Goal: Task Accomplishment & Management: Complete application form

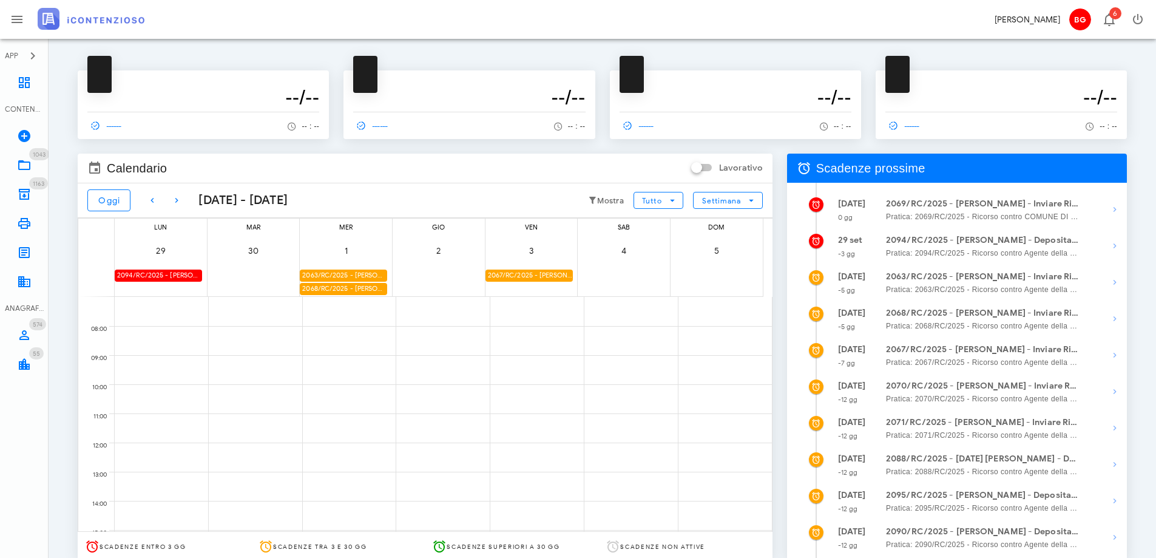
click at [175, 274] on div "2094/RC/2025 - Maria Lissandrello - Deposita la Costituzione in Giudizio" at bounding box center [158, 275] width 87 height 12
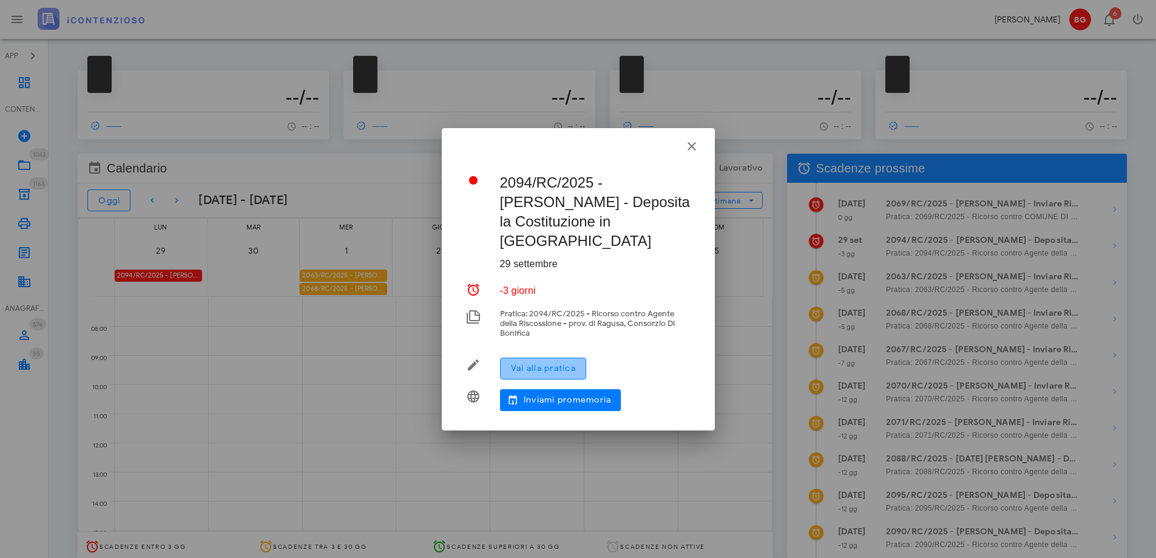
click at [531, 363] on span "Vai alla pratica" at bounding box center [543, 368] width 66 height 10
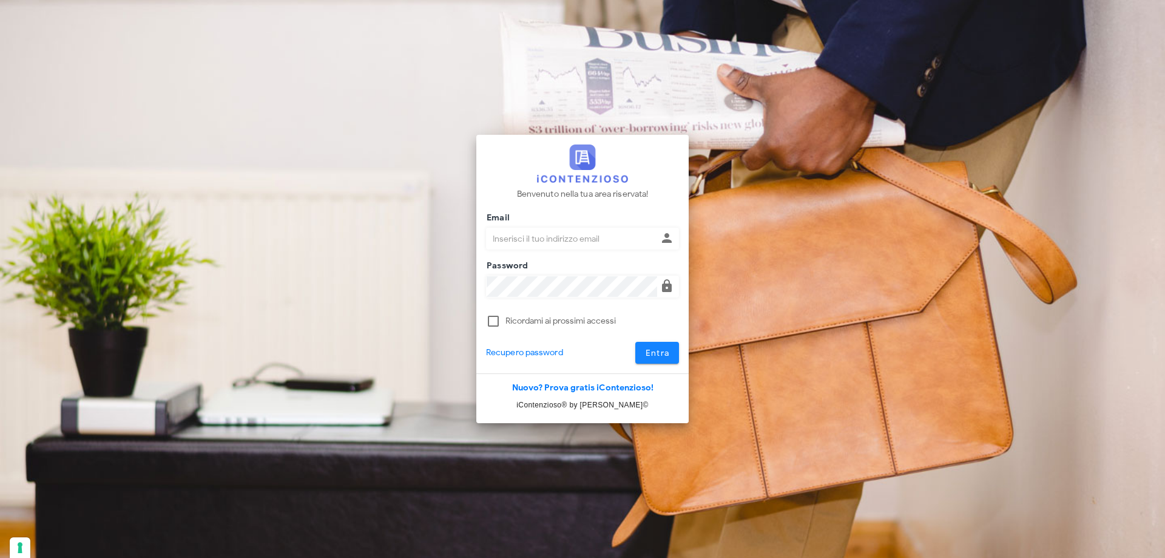
type input "[EMAIL_ADDRESS][DOMAIN_NAME]"
click at [652, 354] on span "Entra" at bounding box center [657, 353] width 25 height 10
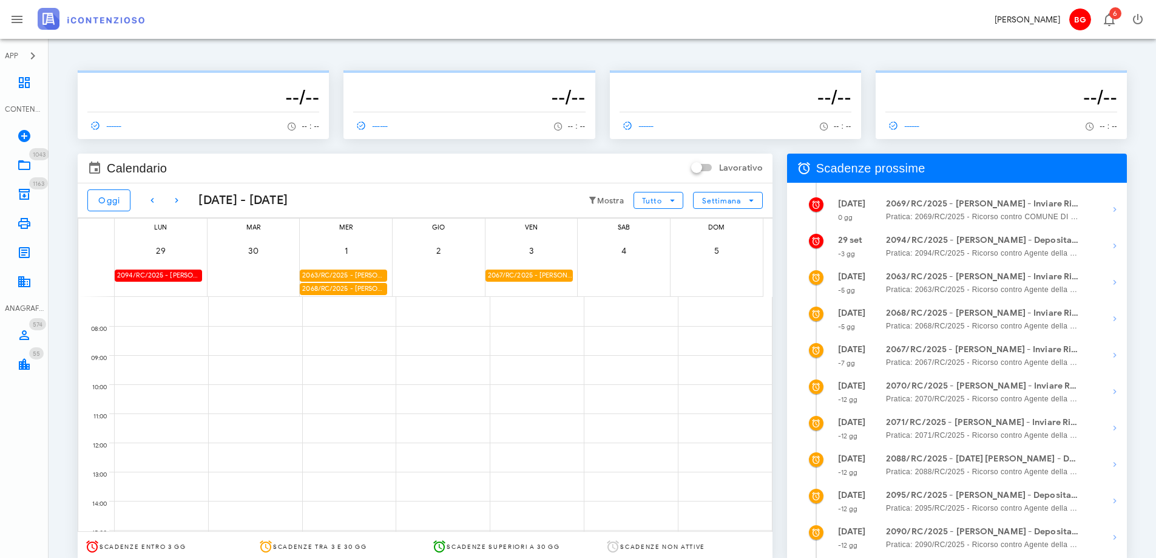
click at [172, 275] on div "2094/RC/2025 - [PERSON_NAME] - Deposita la Costituzione in [GEOGRAPHIC_DATA]" at bounding box center [158, 275] width 87 height 12
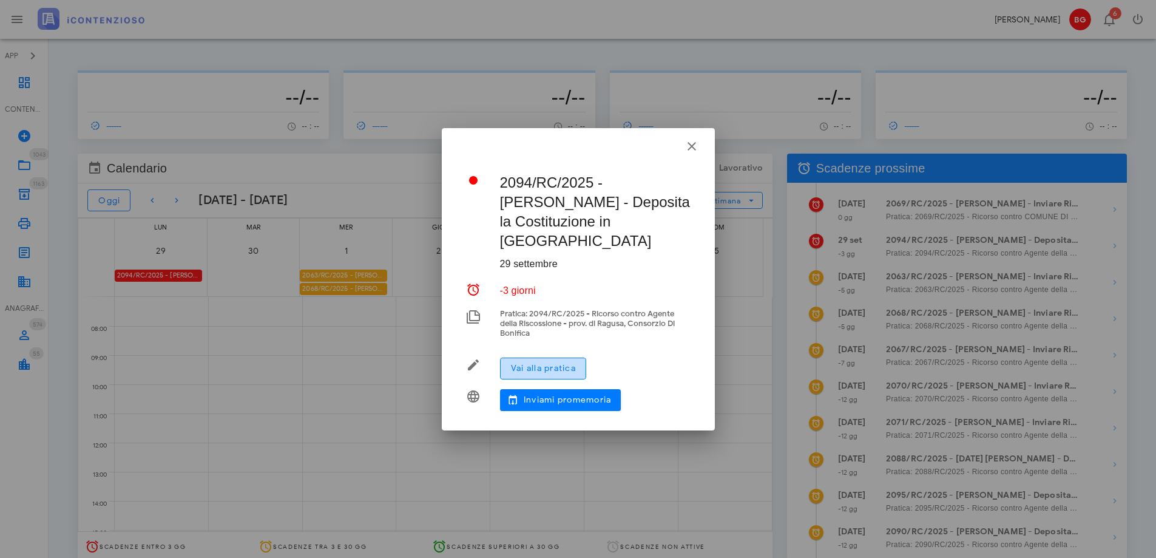
click at [552, 363] on span "Vai alla pratica" at bounding box center [543, 368] width 66 height 10
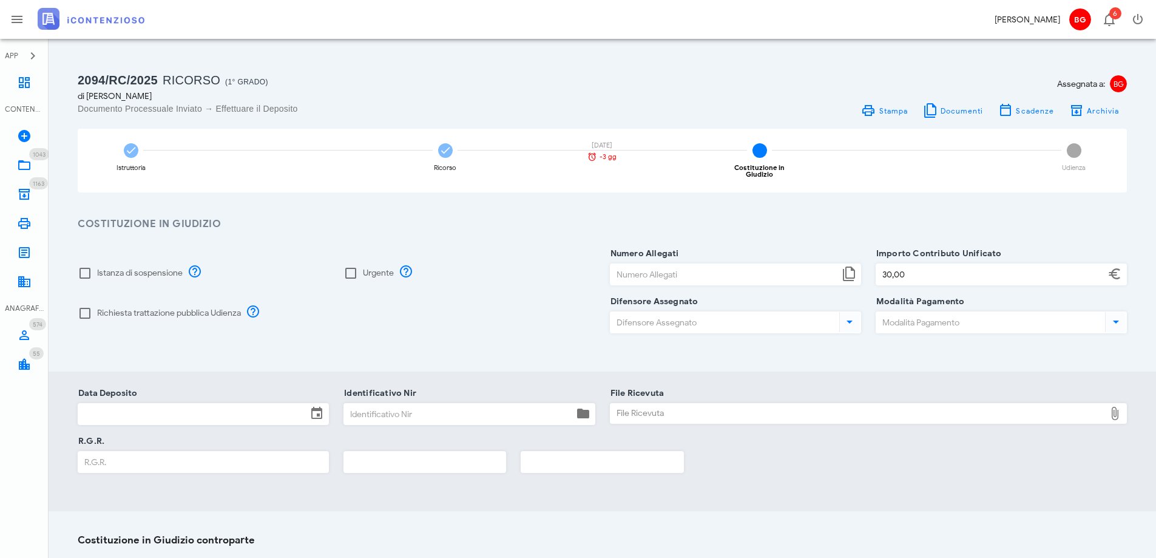
click at [114, 310] on label "Richiesta trattazione pubblica Udienza" at bounding box center [169, 313] width 144 height 12
checkbox input "true"
click at [658, 271] on input "Numero Allegati" at bounding box center [724, 274] width 229 height 21
type input "6"
click at [711, 318] on input "Difensore Assegnato" at bounding box center [723, 322] width 226 height 21
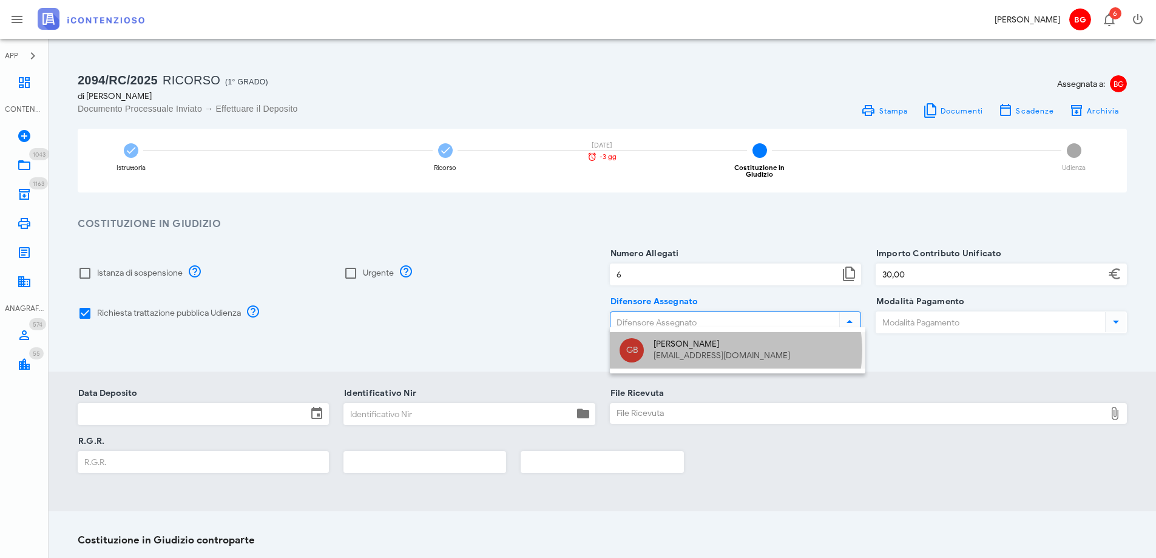
click at [658, 353] on div "[EMAIL_ADDRESS][DOMAIN_NAME]" at bounding box center [755, 356] width 202 height 10
type input "Giuseppe Barone"
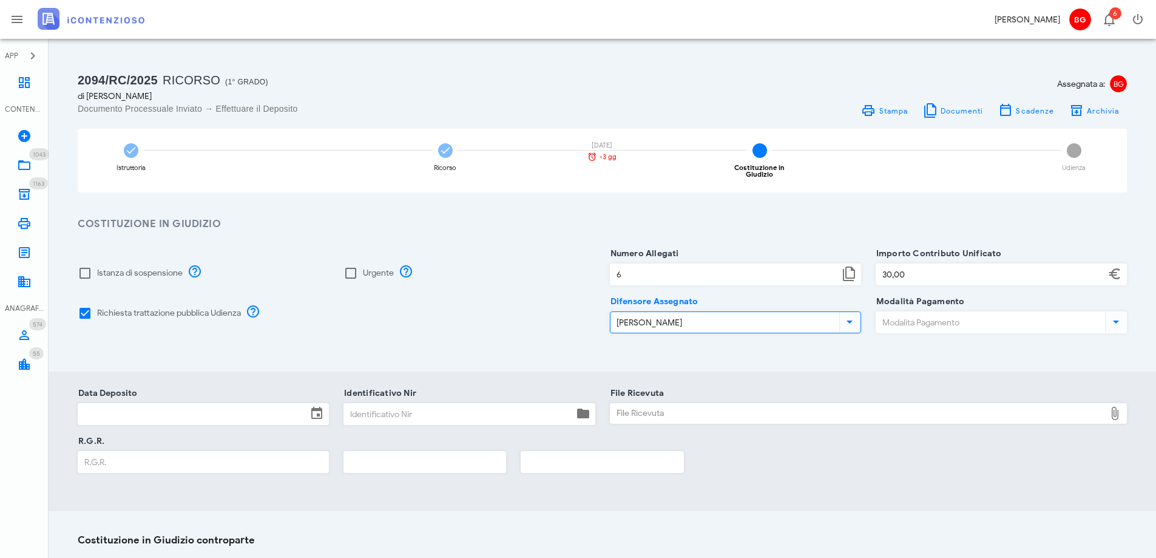
click at [955, 312] on input "Modalità Pagamento" at bounding box center [989, 322] width 226 height 21
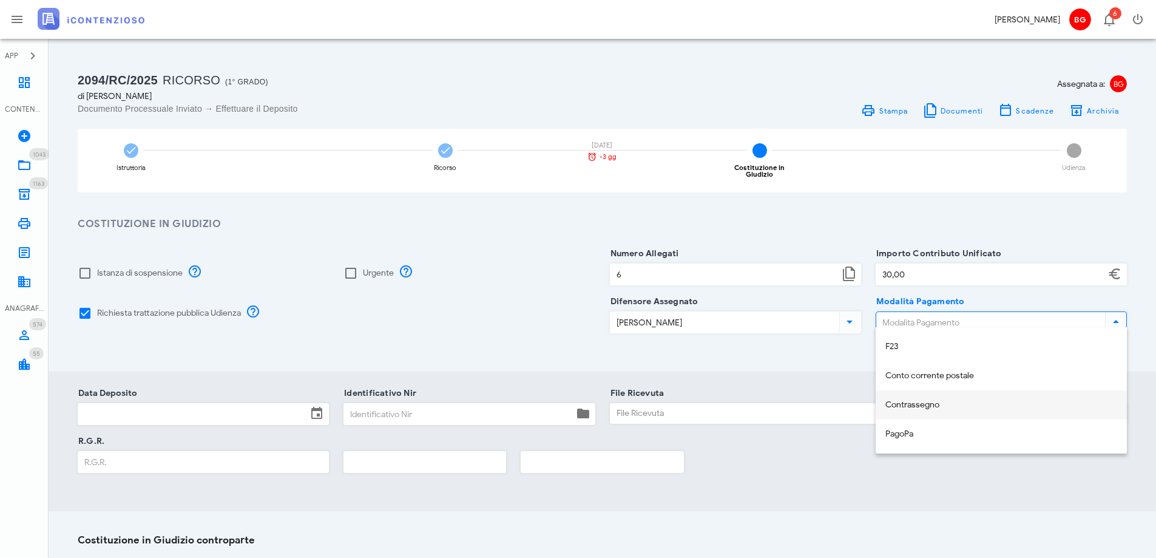
click at [951, 396] on div "Contrassegno" at bounding box center [1001, 405] width 232 height 25
type input "Contrassegno"
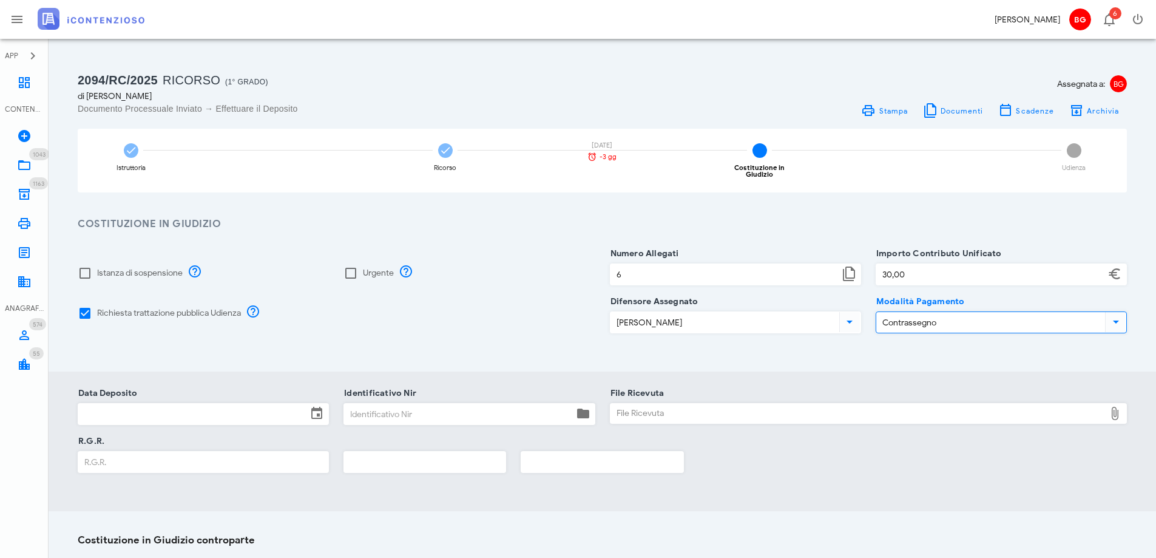
click at [226, 412] on input "Data Deposito" at bounding box center [192, 414] width 229 height 21
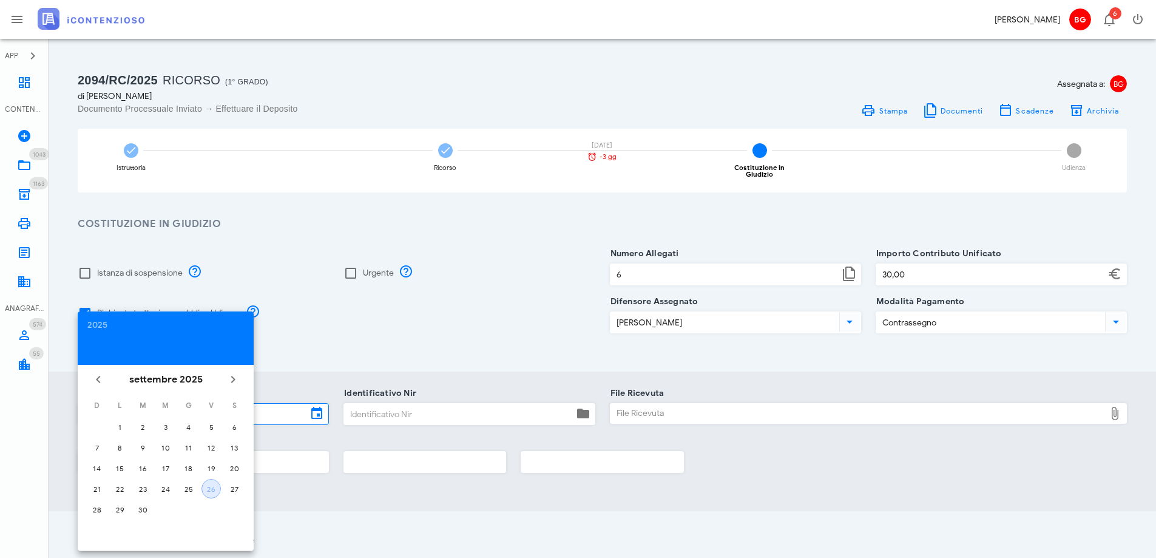
click at [209, 488] on div "26" at bounding box center [211, 488] width 18 height 9
type input "26/09/2025"
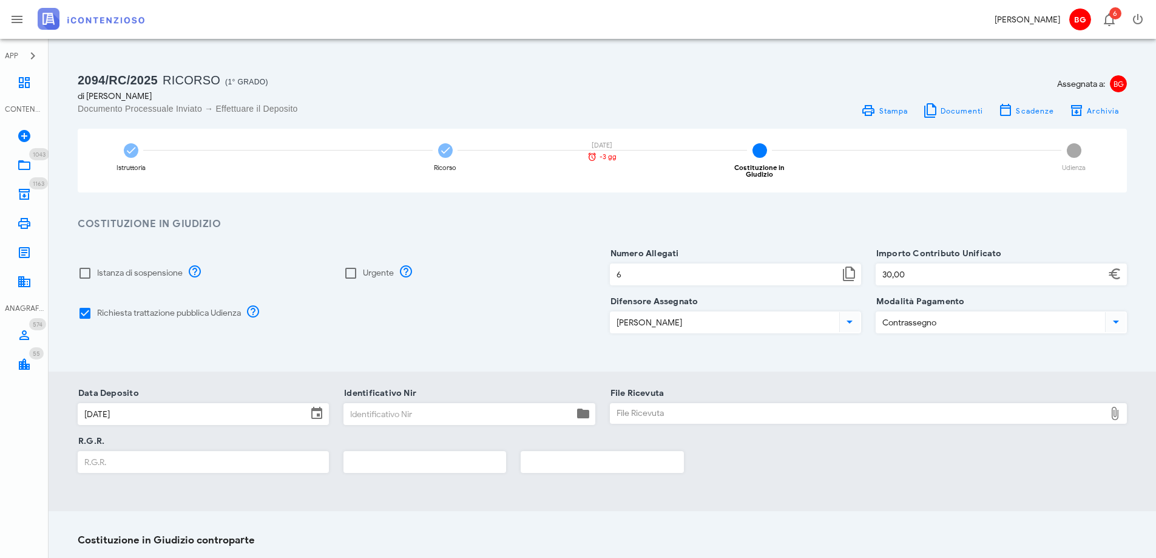
click at [393, 414] on input "Identificativo Nir" at bounding box center [458, 414] width 229 height 21
paste input "25092615432736925"
type input "25092615432736925"
click at [723, 412] on div "File Ricevuta" at bounding box center [857, 413] width 495 height 19
type input "C:\fakepath\RGR.pdf"
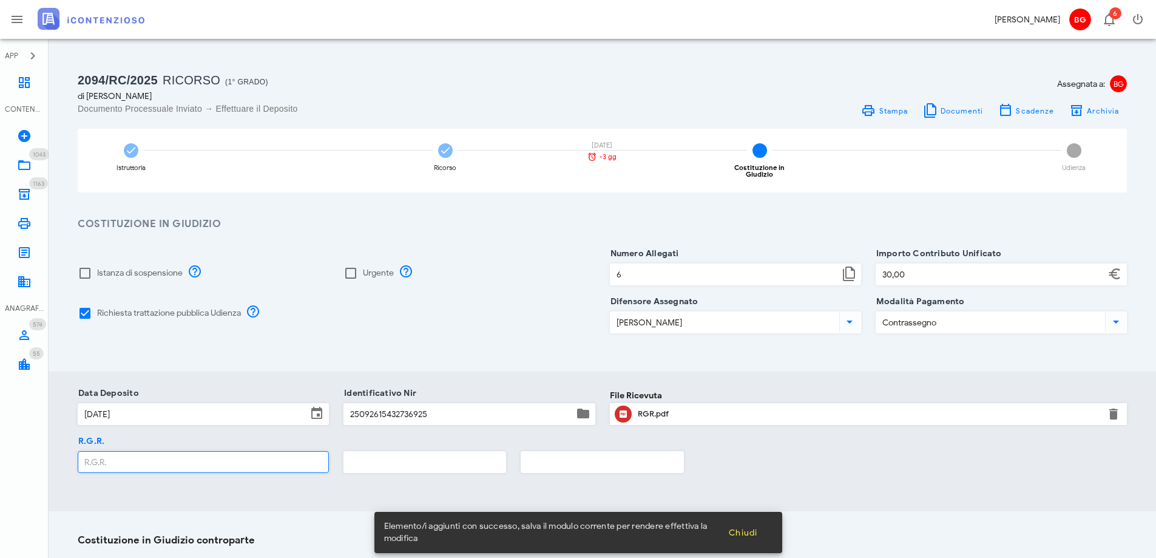
click at [162, 453] on input "R.G.R." at bounding box center [203, 461] width 250 height 21
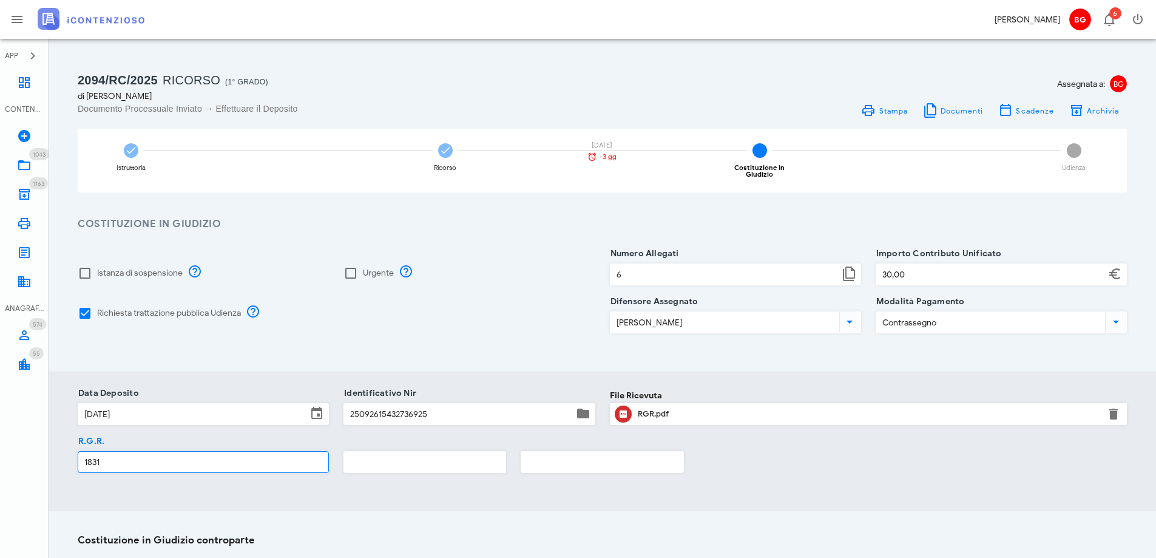
type input "1831"
click at [367, 459] on input "text" at bounding box center [424, 461] width 161 height 21
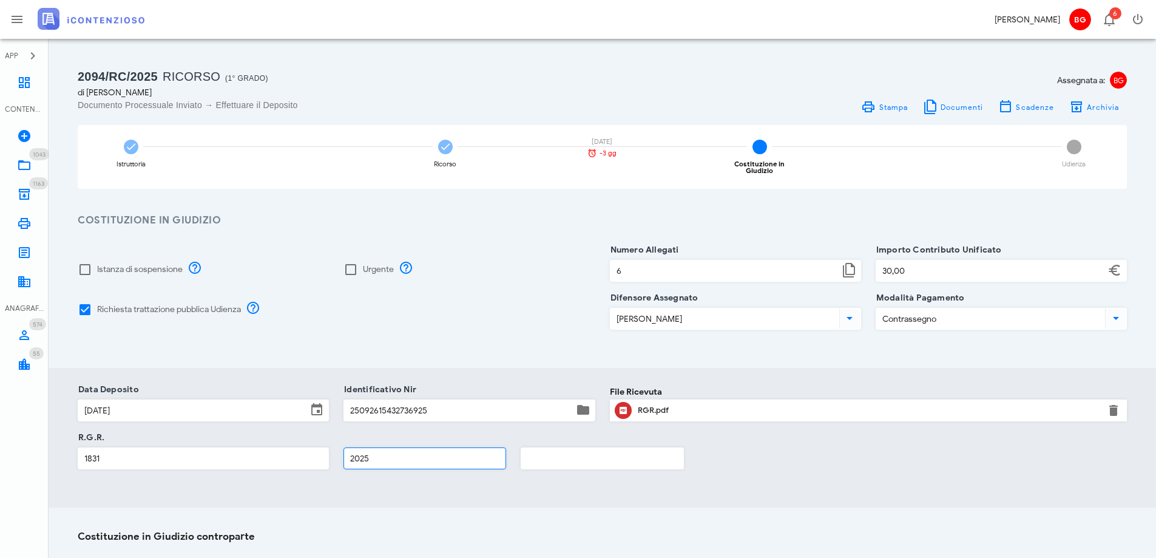
scroll to position [160, 0]
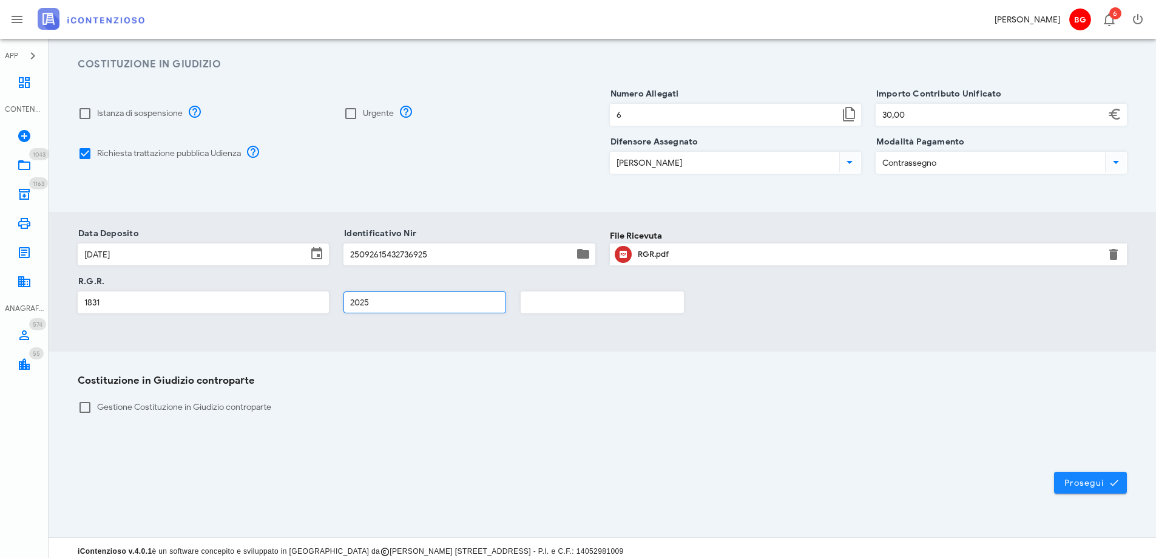
type input "2025"
click at [1099, 477] on span "Prosegui" at bounding box center [1090, 482] width 53 height 11
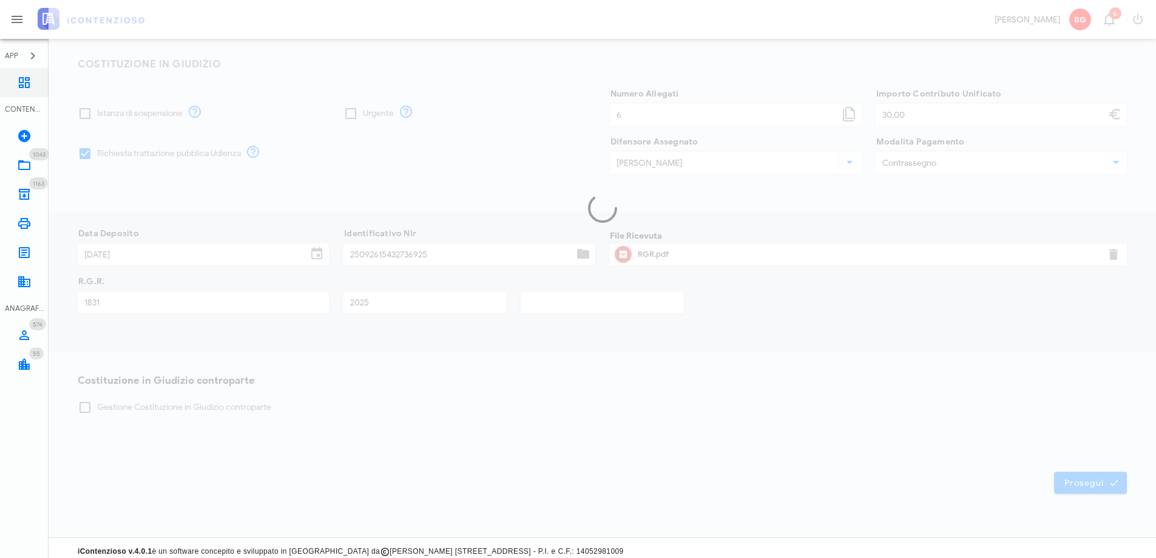
scroll to position [151, 0]
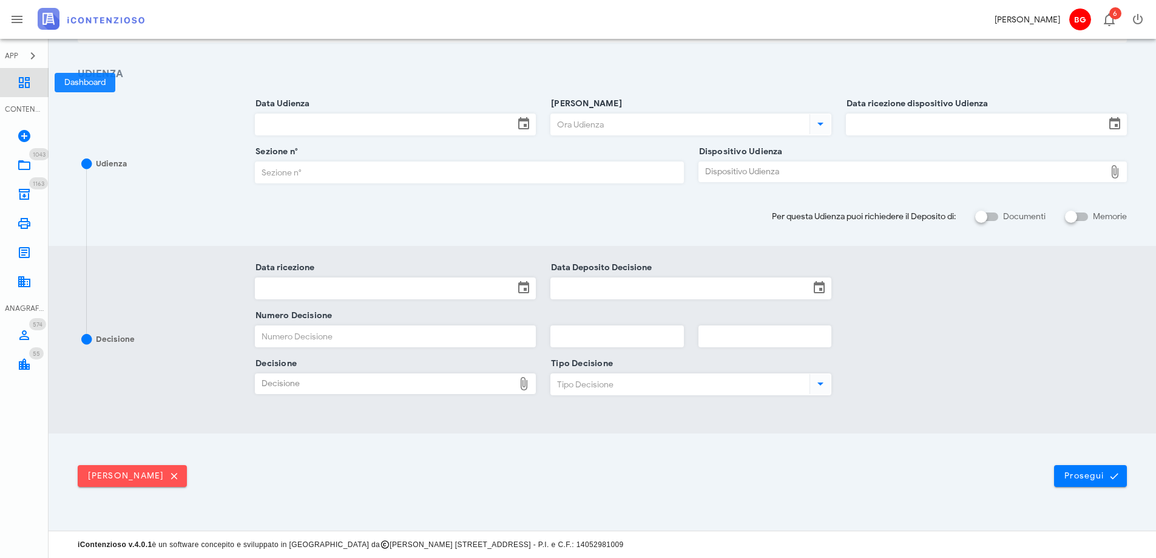
click at [38, 81] on link "Dashboard" at bounding box center [24, 82] width 49 height 29
